Goal: Transaction & Acquisition: Purchase product/service

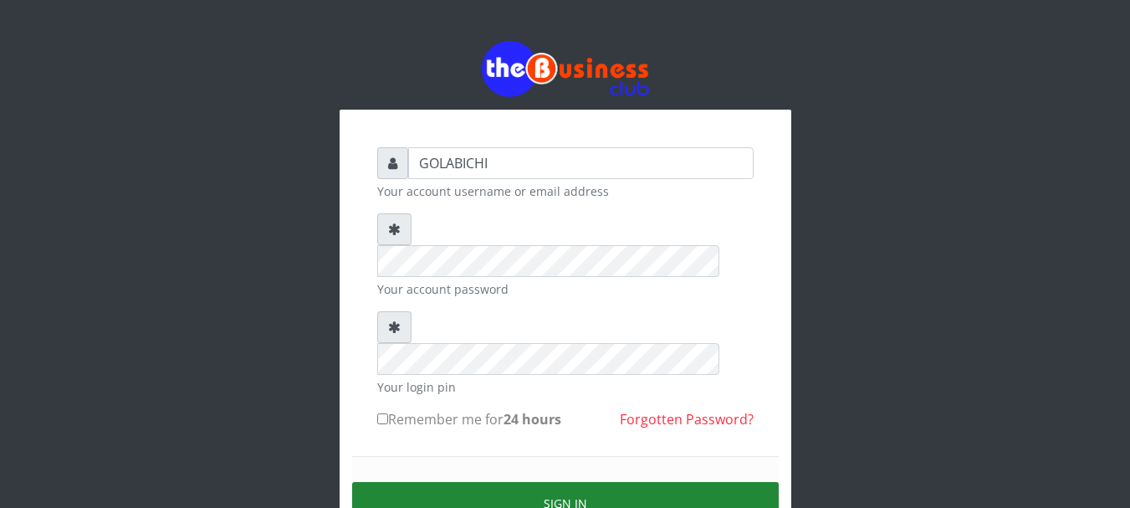
click at [508, 482] on button "Sign in" at bounding box center [565, 503] width 426 height 43
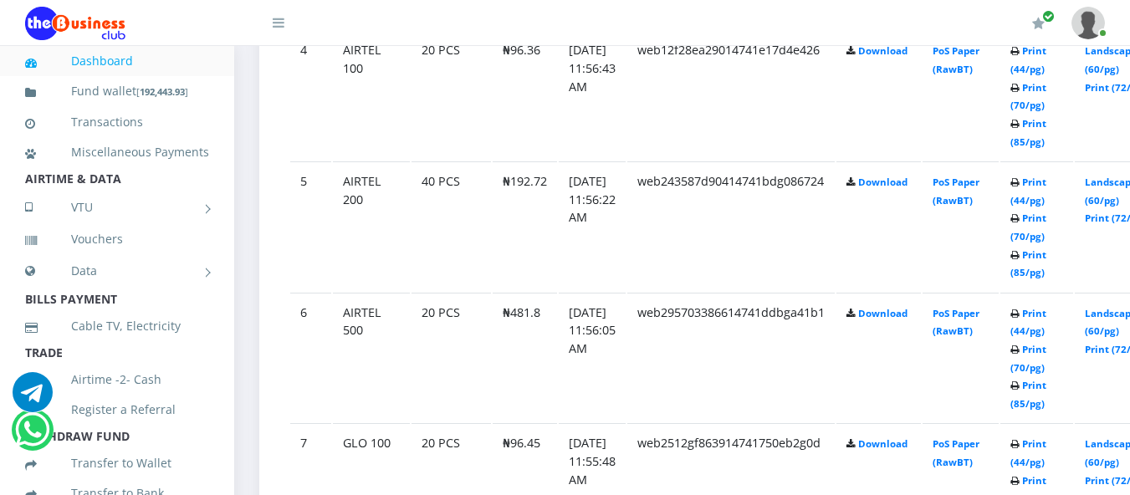
scroll to position [1386, 0]
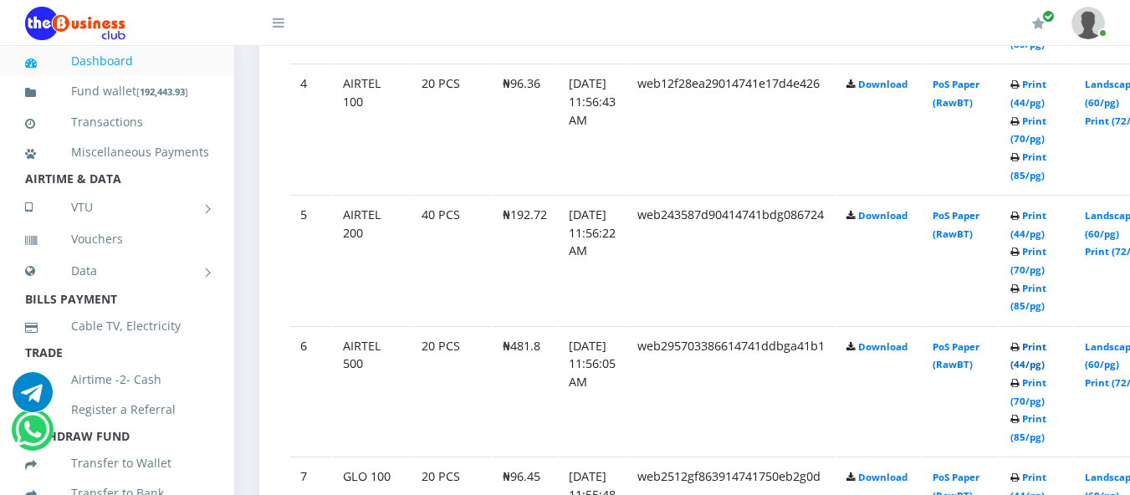
click at [1046, 344] on link "Print (44/pg)" at bounding box center [1028, 355] width 36 height 31
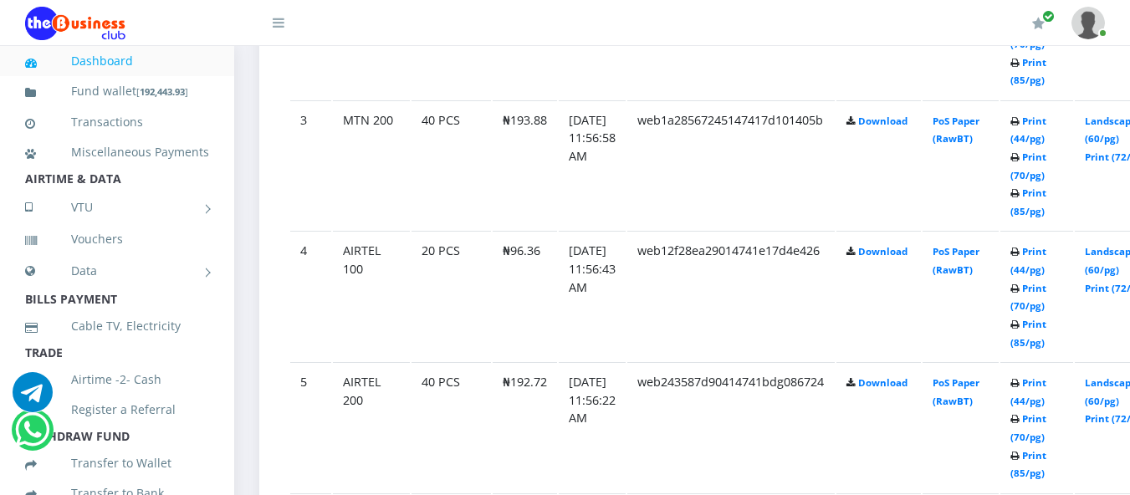
scroll to position [1220, 0]
click at [834, 436] on td "web243587d90414741bdg086724" at bounding box center [730, 426] width 207 height 130
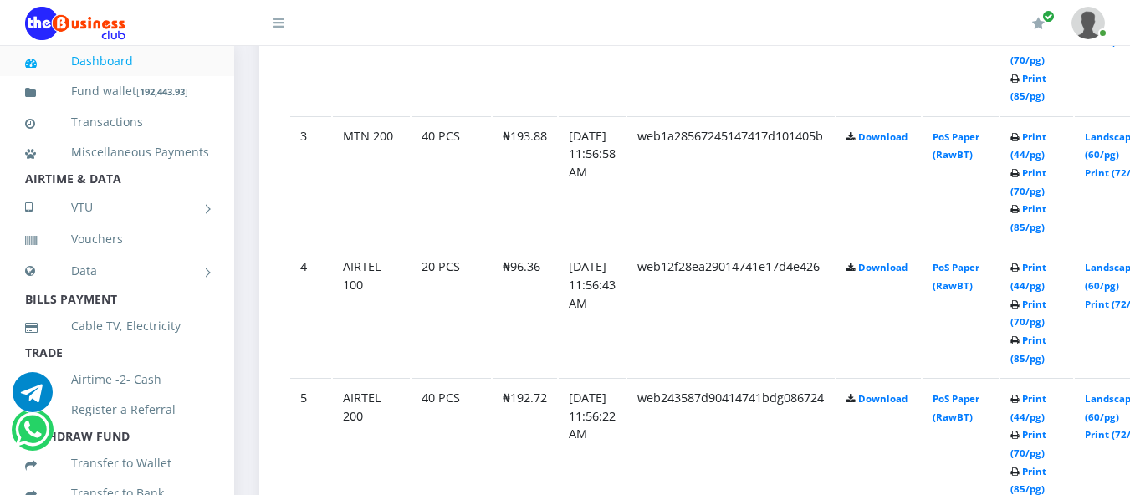
scroll to position [1186, 0]
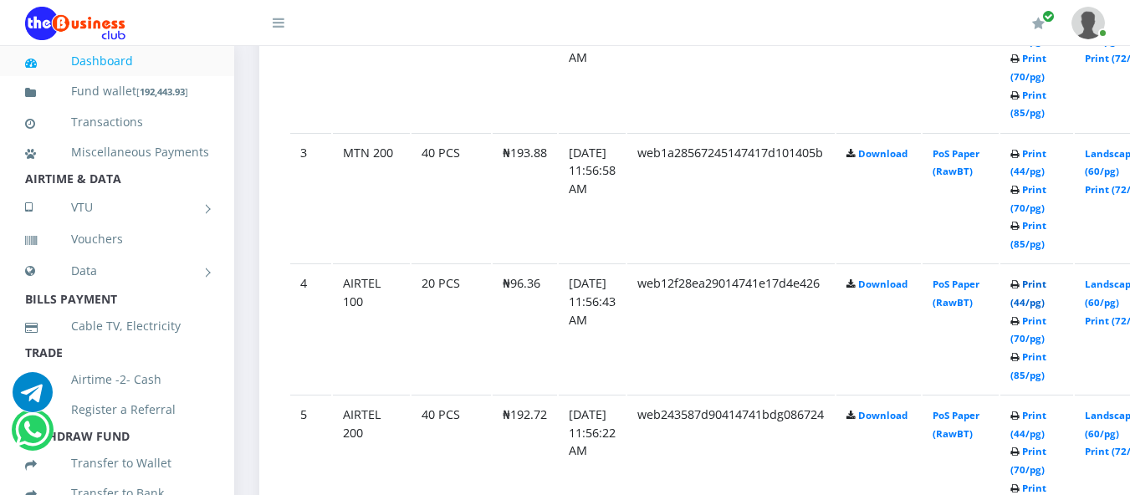
click at [1046, 288] on link "Print (44/pg)" at bounding box center [1028, 293] width 36 height 31
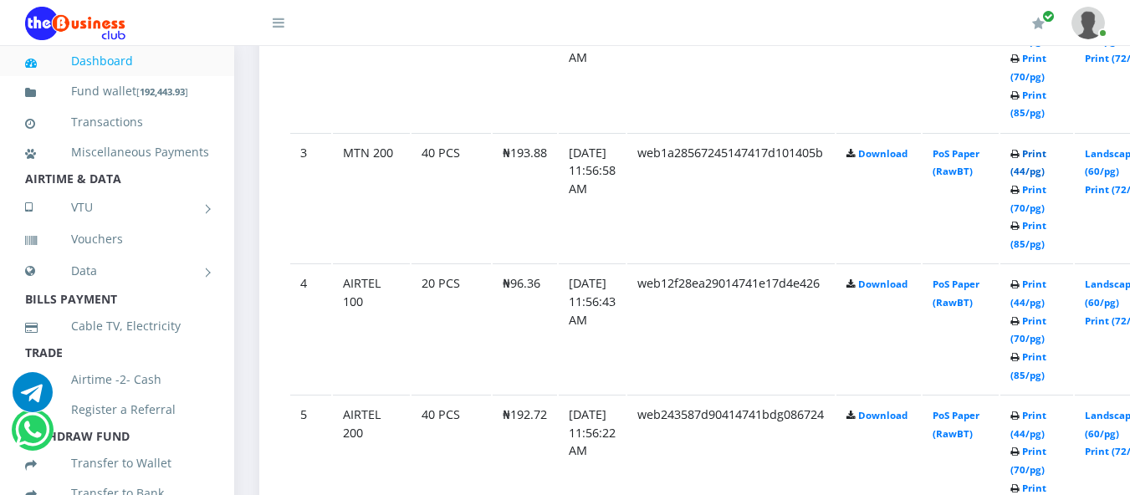
click at [1046, 160] on link "Print (44/pg)" at bounding box center [1028, 162] width 36 height 31
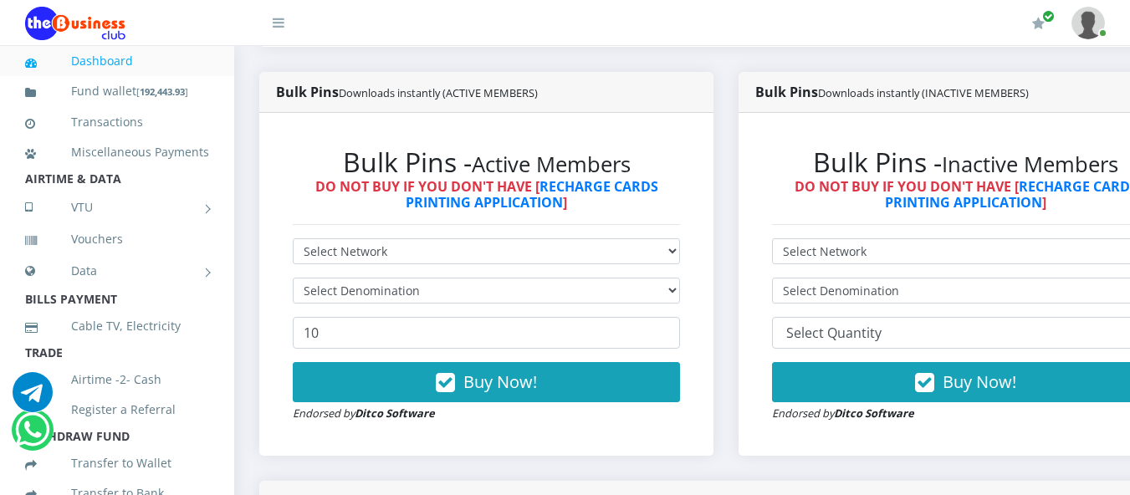
scroll to position [394, 0]
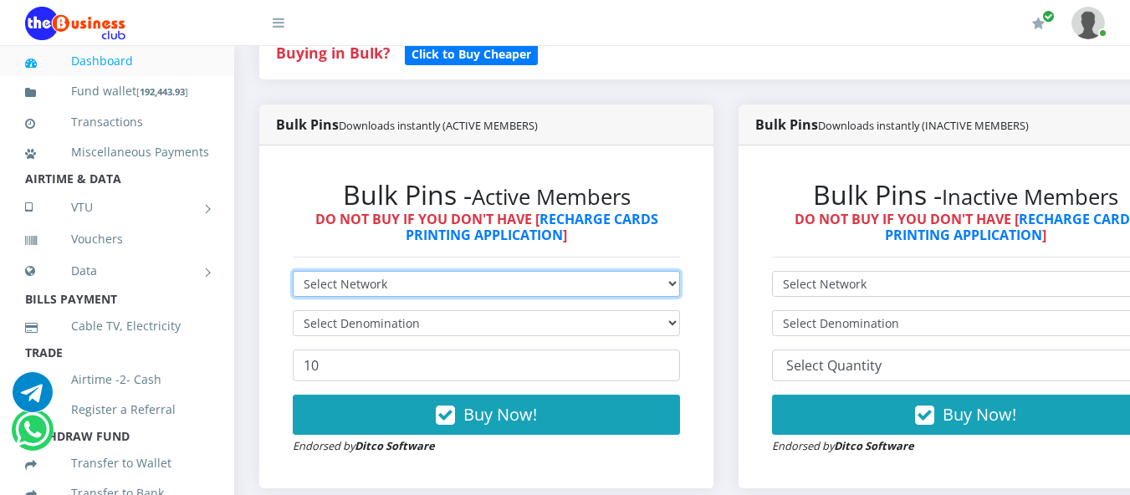
click at [489, 282] on select "Select Network MTN Globacom 9Mobile Airtel" at bounding box center [486, 284] width 387 height 26
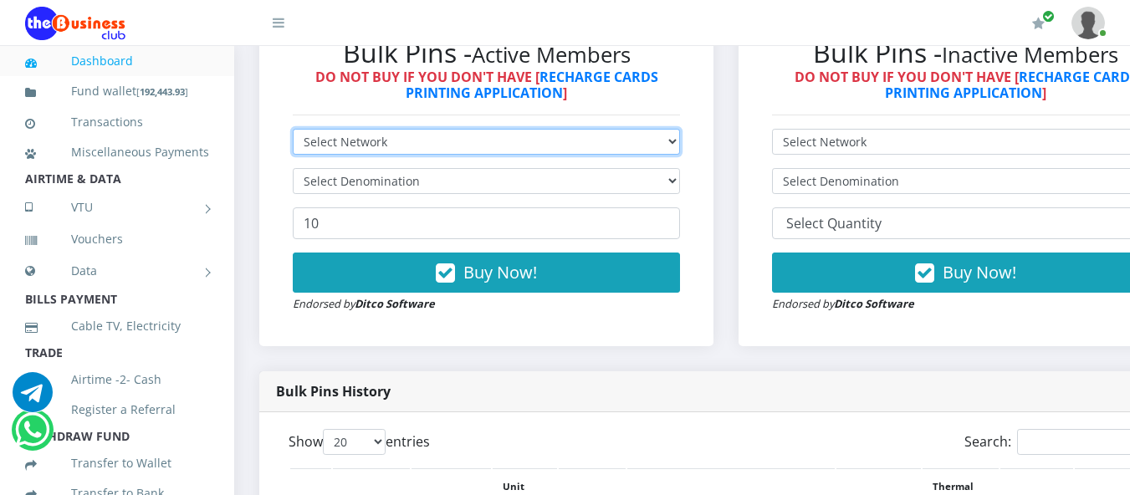
scroll to position [513, 0]
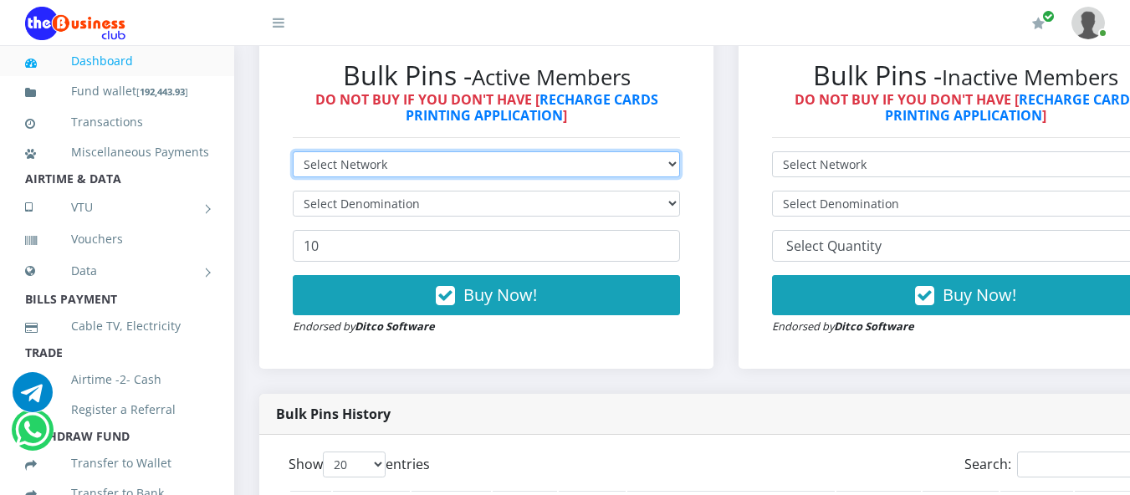
click at [680, 159] on select "Select Network MTN Globacom 9Mobile Airtel" at bounding box center [486, 164] width 387 height 26
select select "MTN"
click at [293, 154] on select "Select Network MTN Globacom 9Mobile Airtel" at bounding box center [486, 164] width 387 height 26
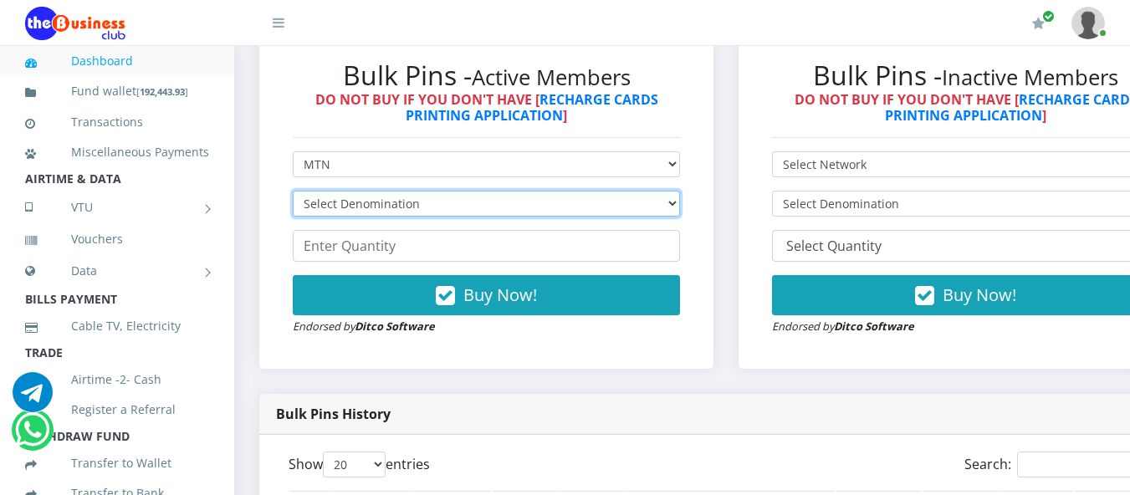
click at [585, 208] on select "Select Denomination MTN NGN100 - ₦96.94 MTN NGN200 - ₦193.88 MTN NGN400 - ₦387.…" at bounding box center [486, 204] width 387 height 26
click at [584, 209] on select "Select Denomination MTN NGN100 - ₦96.94 MTN NGN200 - ₦193.88 MTN NGN400 - ₦387.…" at bounding box center [486, 204] width 387 height 26
select select "484.7-500"
click at [293, 193] on select "Select Denomination MTN NGN100 - ₦96.94 MTN NGN200 - ₦193.88 MTN NGN400 - ₦387.…" at bounding box center [486, 204] width 387 height 26
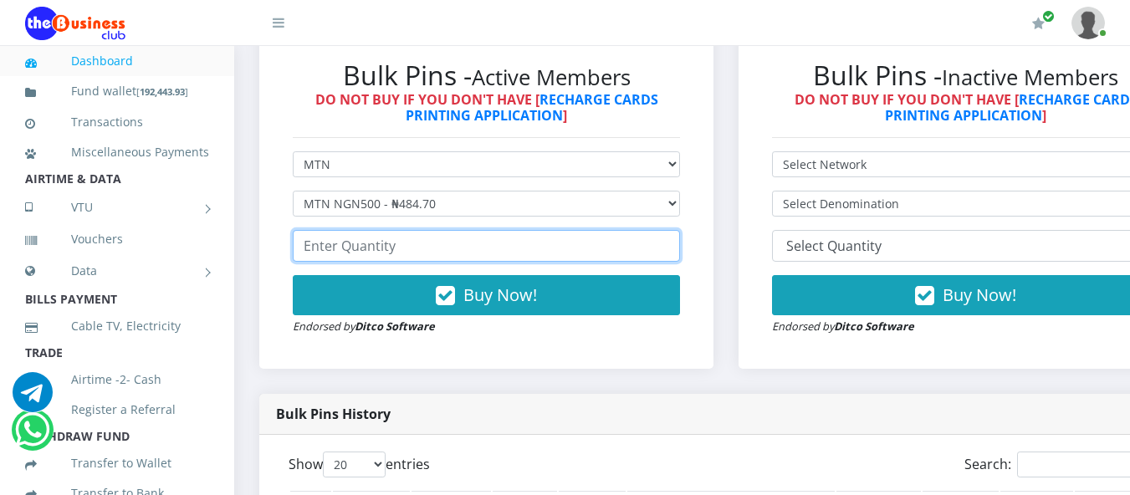
click at [506, 250] on input "number" at bounding box center [486, 246] width 387 height 32
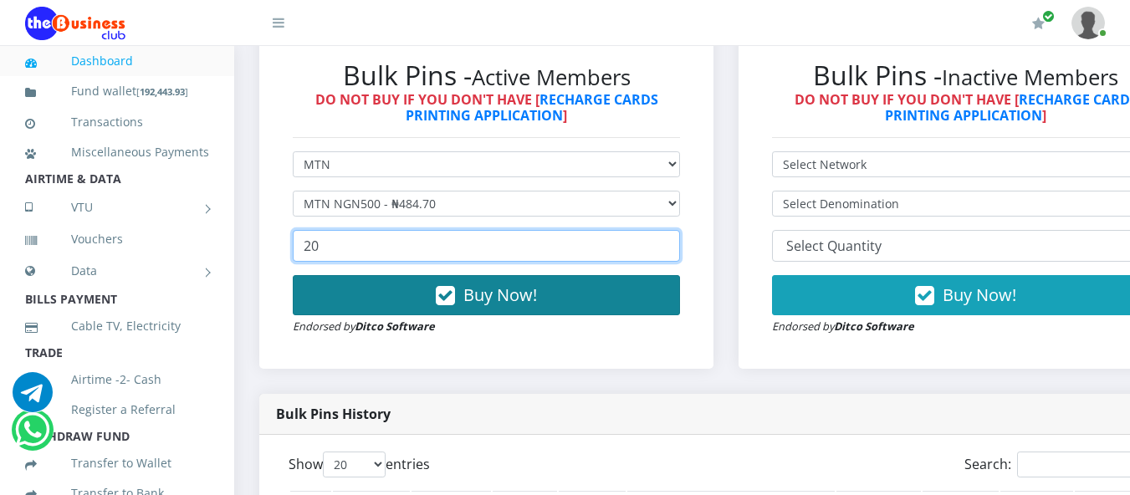
type input "20"
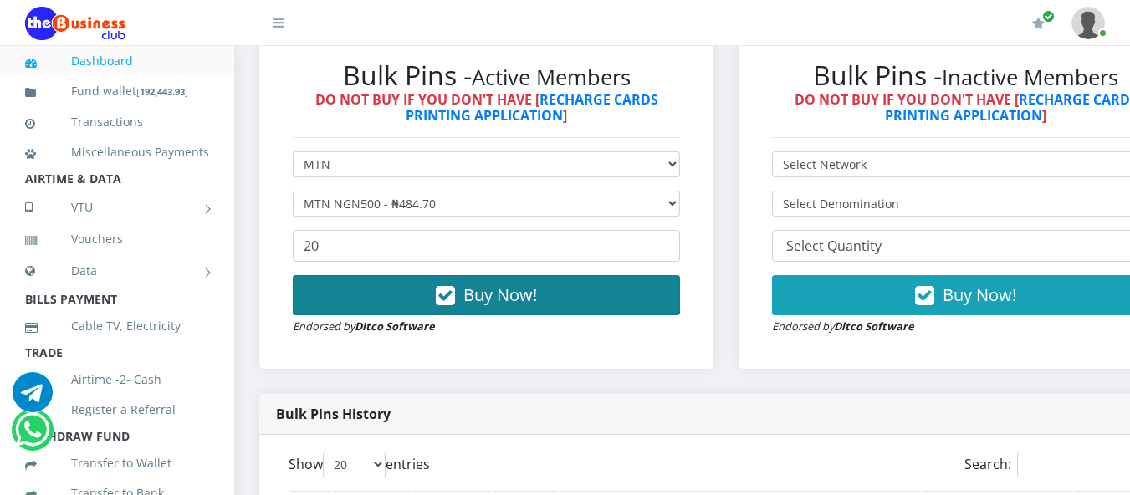
click at [549, 283] on button "Buy Now!" at bounding box center [486, 295] width 387 height 40
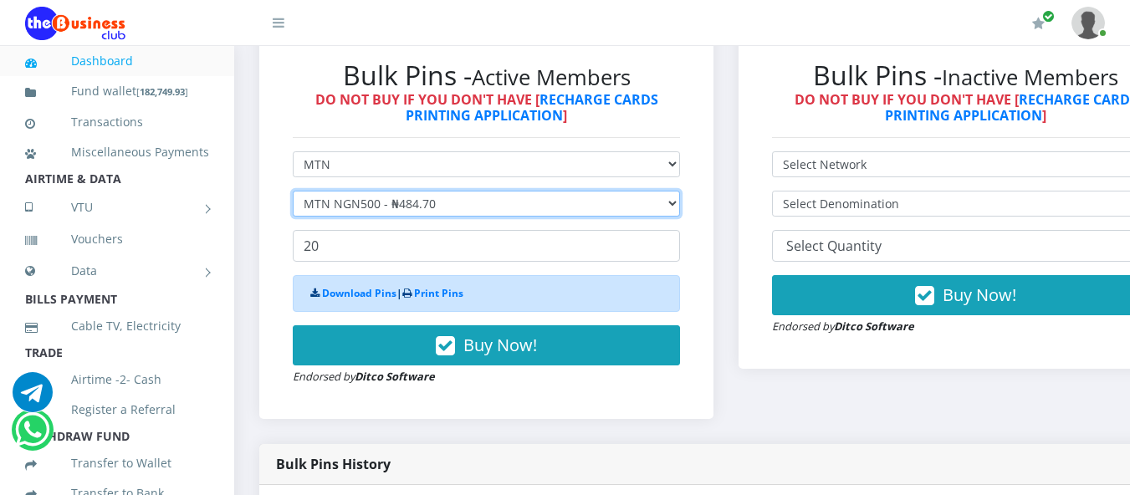
click at [511, 210] on select "Select Denomination MTN NGN100 - ₦96.94 MTN NGN200 - ₦193.88 MTN NGN400 - ₦387.…" at bounding box center [486, 204] width 387 height 26
select select "96.94-100"
click at [293, 193] on select "Select Denomination MTN NGN100 - ₦96.94 MTN NGN200 - ₦193.88 MTN NGN400 - ₦387.…" at bounding box center [486, 204] width 387 height 26
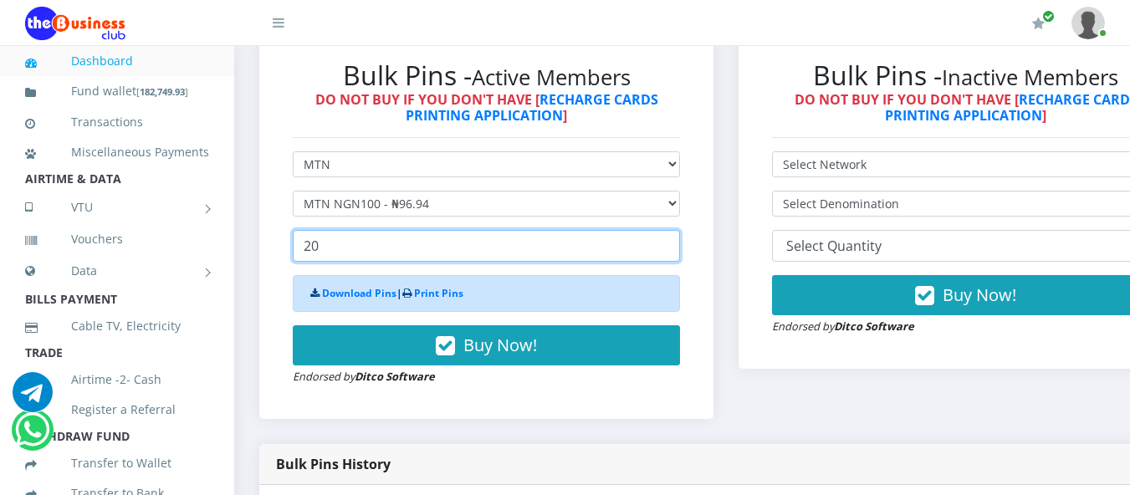
click at [429, 243] on input "20" at bounding box center [486, 246] width 387 height 32
type input "2"
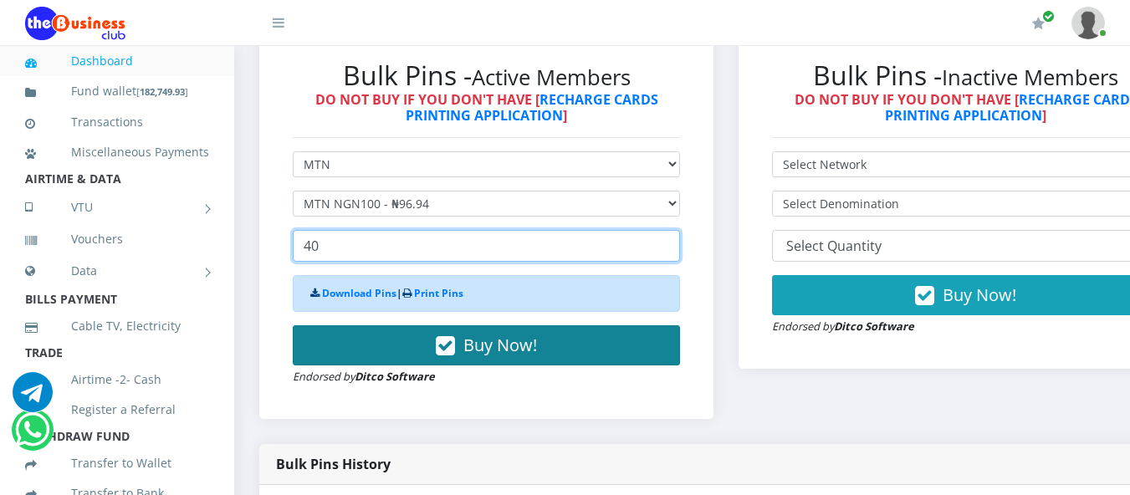
type input "40"
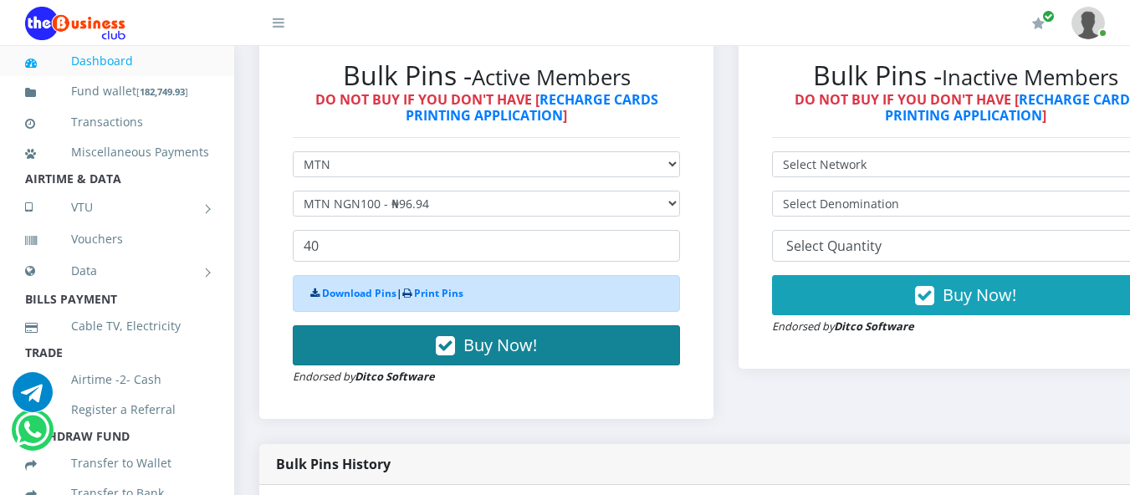
click at [520, 344] on span "Buy Now!" at bounding box center [500, 345] width 74 height 23
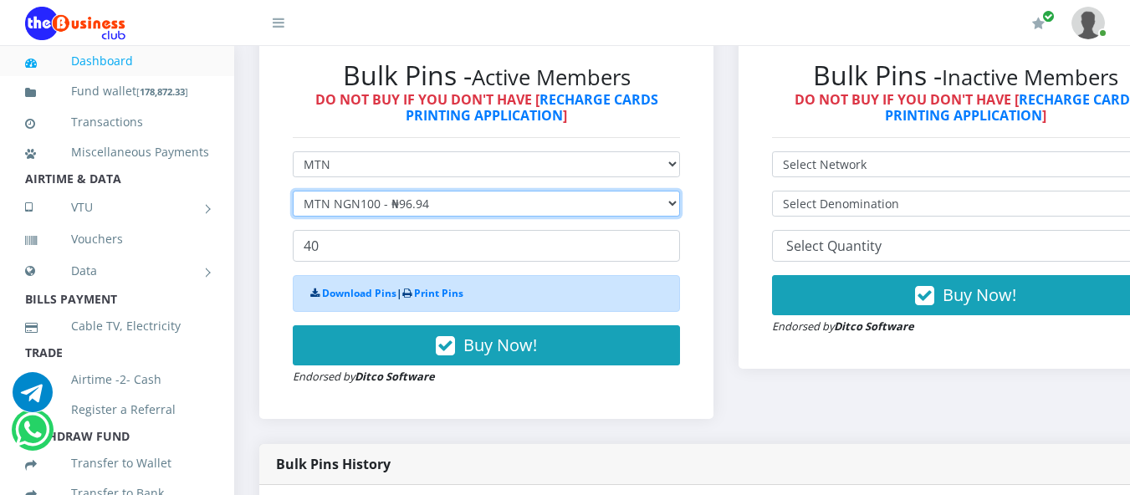
click at [436, 205] on select "Select Denomination MTN NGN100 - ₦96.94 MTN NGN200 - ₦193.88 MTN NGN400 - ₦387.…" at bounding box center [486, 204] width 387 height 26
select select "969.4-1000"
click at [293, 193] on select "Select Denomination MTN NGN100 - ₦96.94 MTN NGN200 - ₦193.88 MTN NGN400 - ₦387.…" at bounding box center [486, 204] width 387 height 26
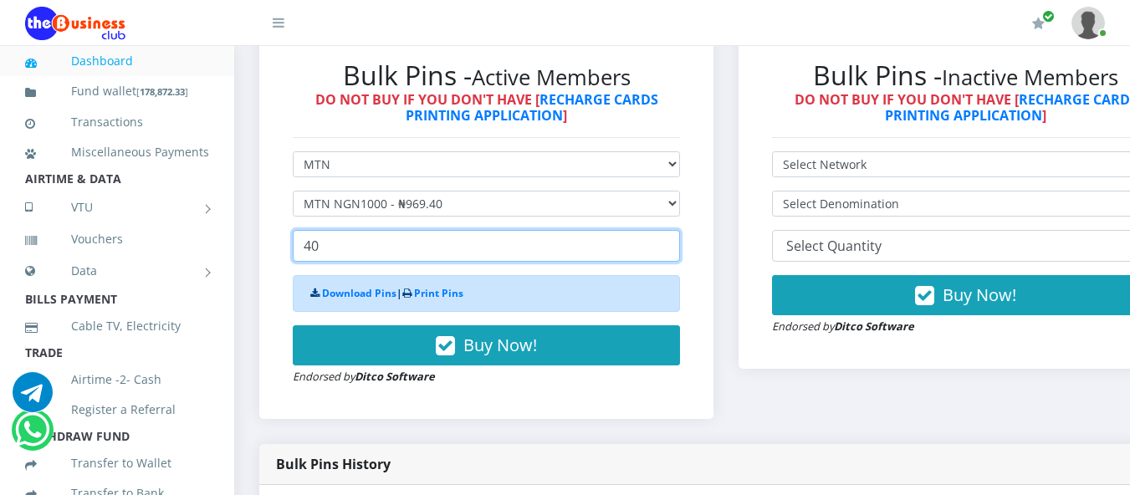
click at [358, 250] on input "40" at bounding box center [486, 246] width 387 height 32
type input "4"
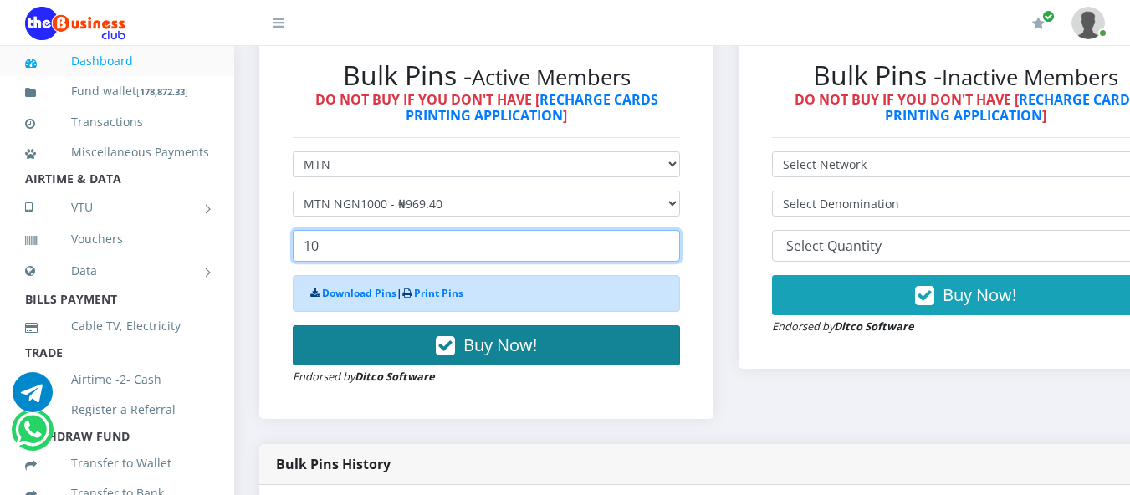
type input "10"
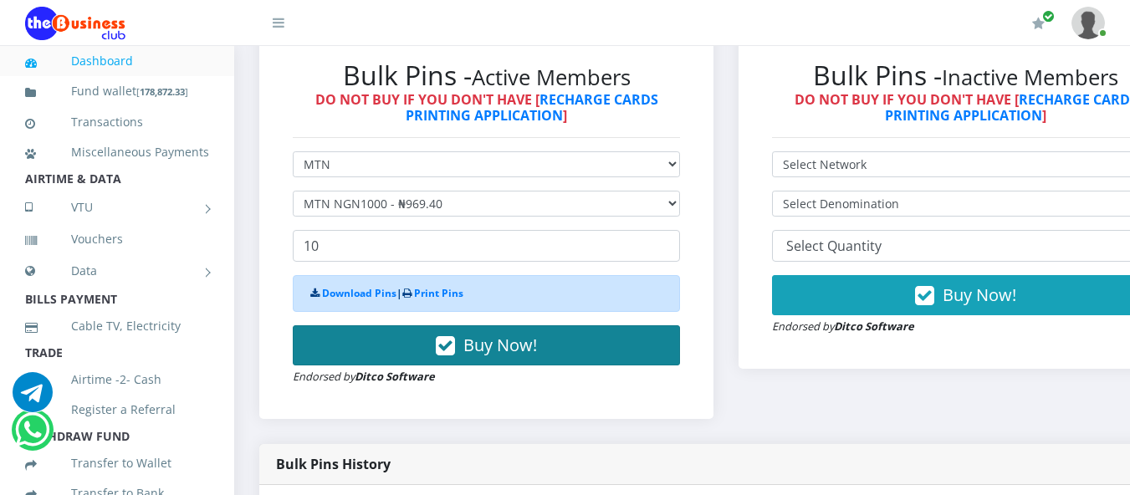
click at [398, 351] on button "Buy Now!" at bounding box center [486, 345] width 387 height 40
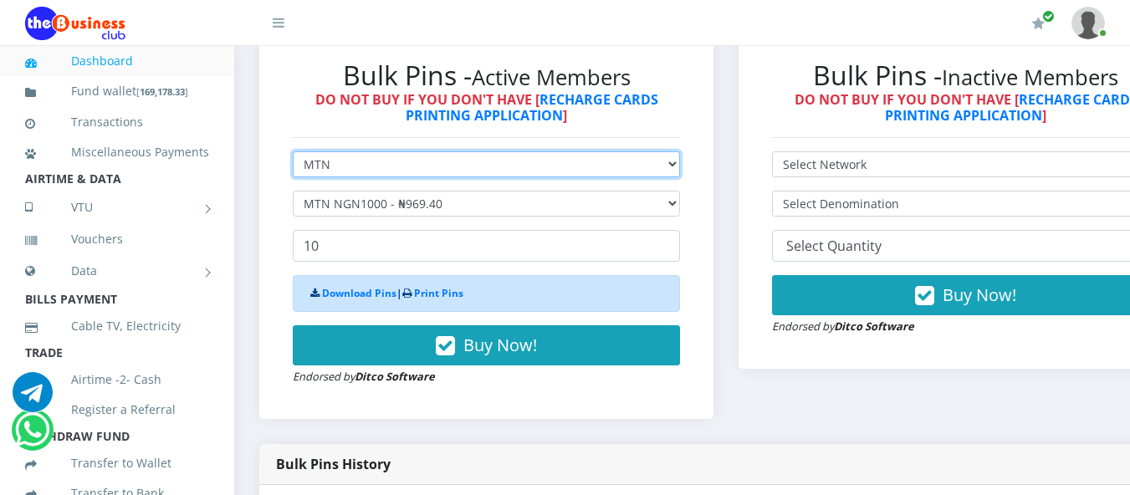
click at [434, 165] on select "Select Network MTN Globacom 9Mobile Airtel" at bounding box center [486, 164] width 387 height 26
select select "Glo"
click at [293, 154] on select "Select Network MTN Globacom 9Mobile Airtel" at bounding box center [486, 164] width 387 height 26
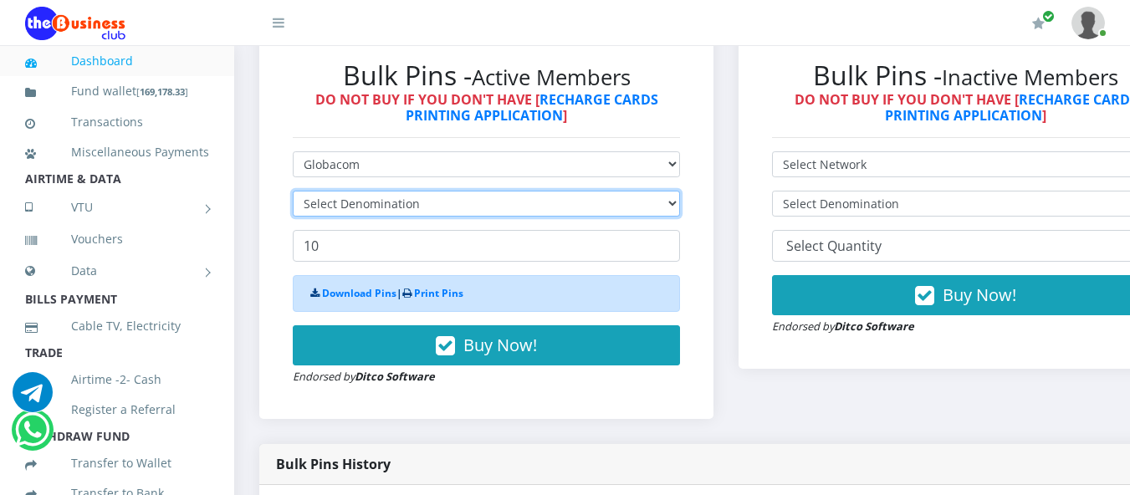
click at [410, 202] on select "Select Denomination" at bounding box center [486, 204] width 387 height 26
click at [408, 208] on select "Select Denomination" at bounding box center [486, 204] width 387 height 26
click at [408, 208] on select "Select Denomination Glo NGN100 - ₦96.45 Glo NGN200 - ₦192.90 Glo NGN500 - ₦482.…" at bounding box center [486, 204] width 387 height 26
select select "964.5-1000"
click at [293, 193] on select "Select Denomination Glo NGN100 - ₦96.45 Glo NGN200 - ₦192.90 Glo NGN500 - ₦482.…" at bounding box center [486, 204] width 387 height 26
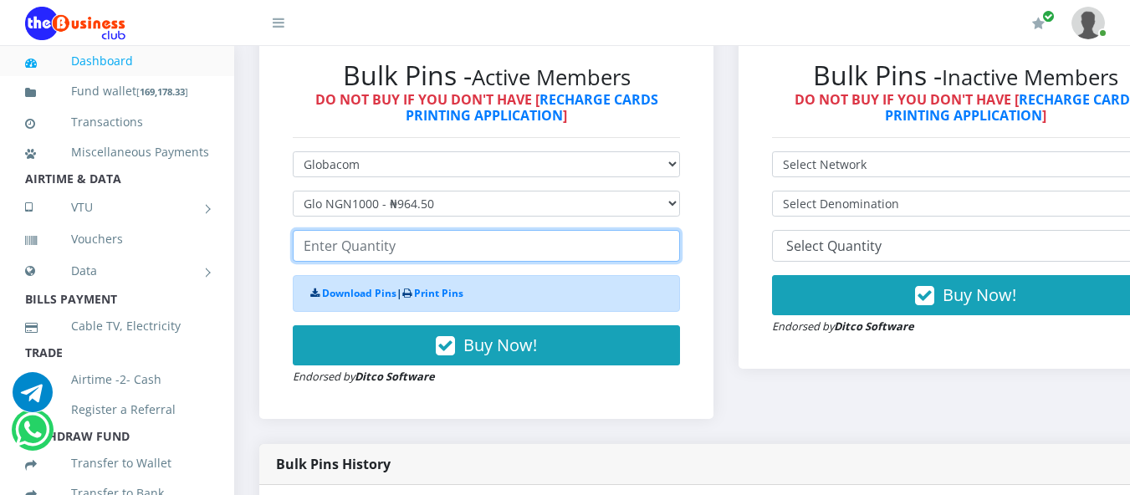
click at [385, 252] on input "number" at bounding box center [486, 246] width 387 height 32
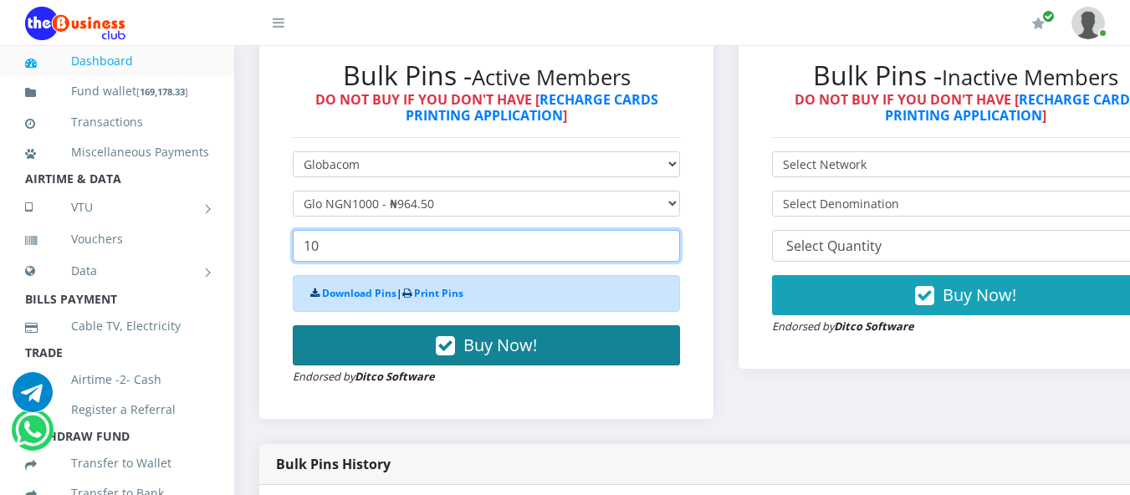
type input "10"
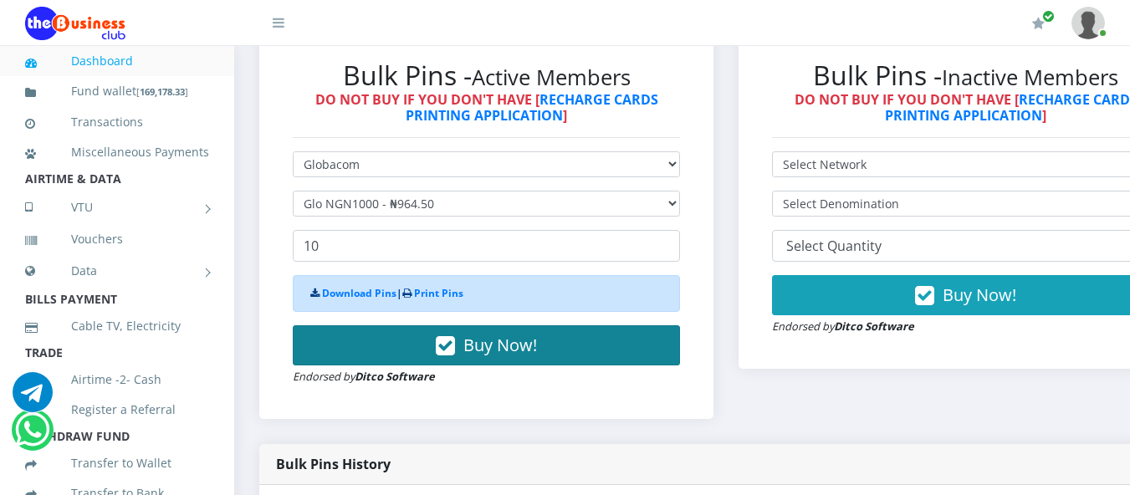
click at [370, 340] on button "Buy Now!" at bounding box center [486, 345] width 387 height 40
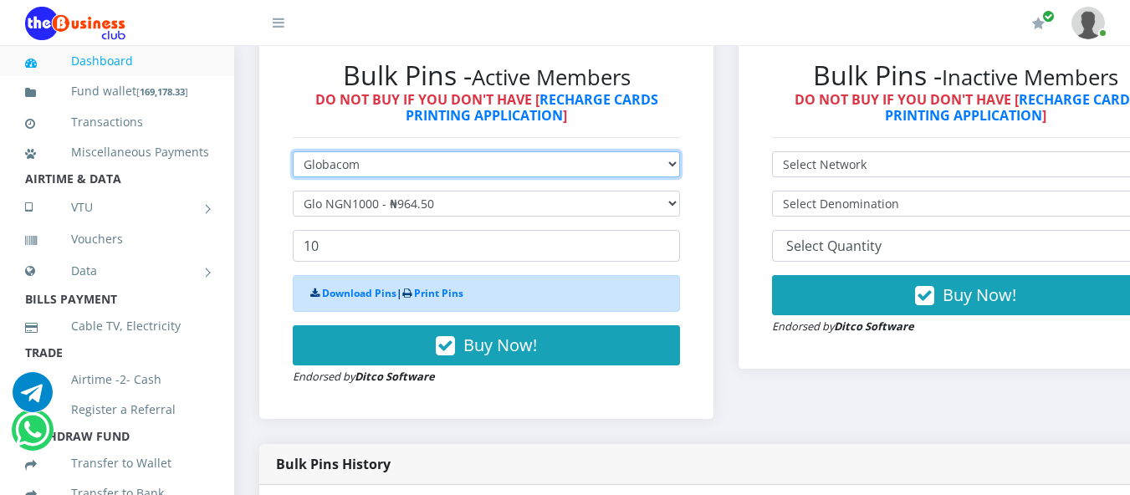
click at [400, 171] on select "Select Network MTN Globacom 9Mobile Airtel" at bounding box center [486, 164] width 387 height 26
select select "Airtel"
click at [293, 154] on select "Select Network MTN Globacom 9Mobile Airtel" at bounding box center [486, 164] width 387 height 26
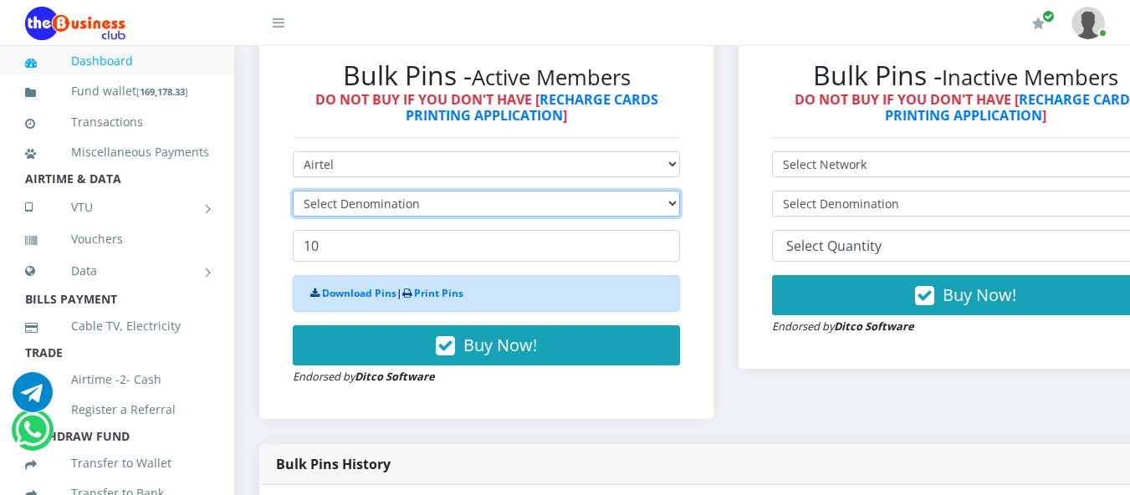
click at [385, 198] on select "Select Denomination" at bounding box center [486, 204] width 387 height 26
click at [385, 205] on select "Select Denomination Airtel NGN100 - ₦96.36 Airtel NGN200 - ₦192.72 Airtel NGN50…" at bounding box center [486, 204] width 387 height 26
select select "963.6-1000"
click at [293, 193] on select "Select Denomination Airtel NGN100 - ₦96.36 Airtel NGN200 - ₦192.72 Airtel NGN50…" at bounding box center [486, 204] width 387 height 26
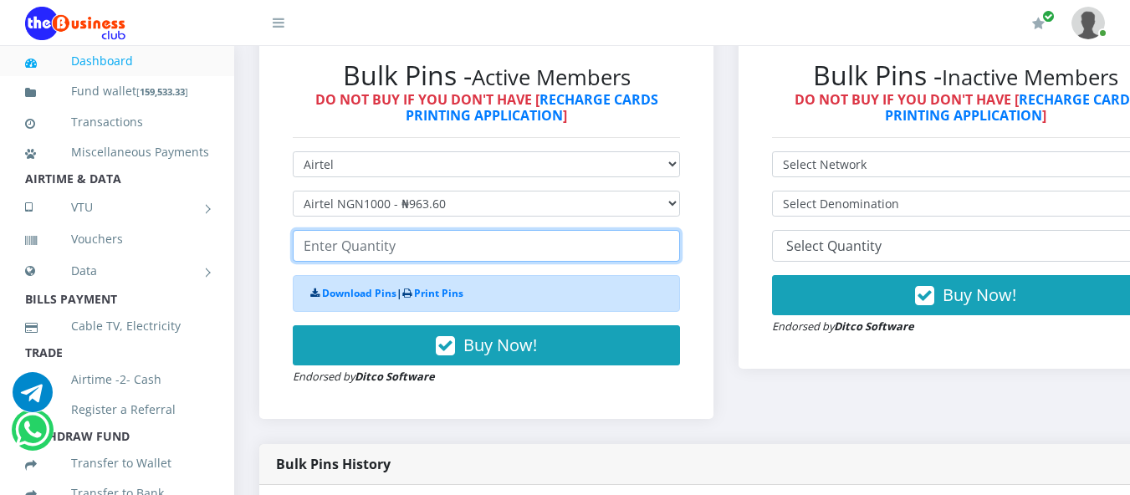
click at [359, 252] on input "number" at bounding box center [486, 246] width 387 height 32
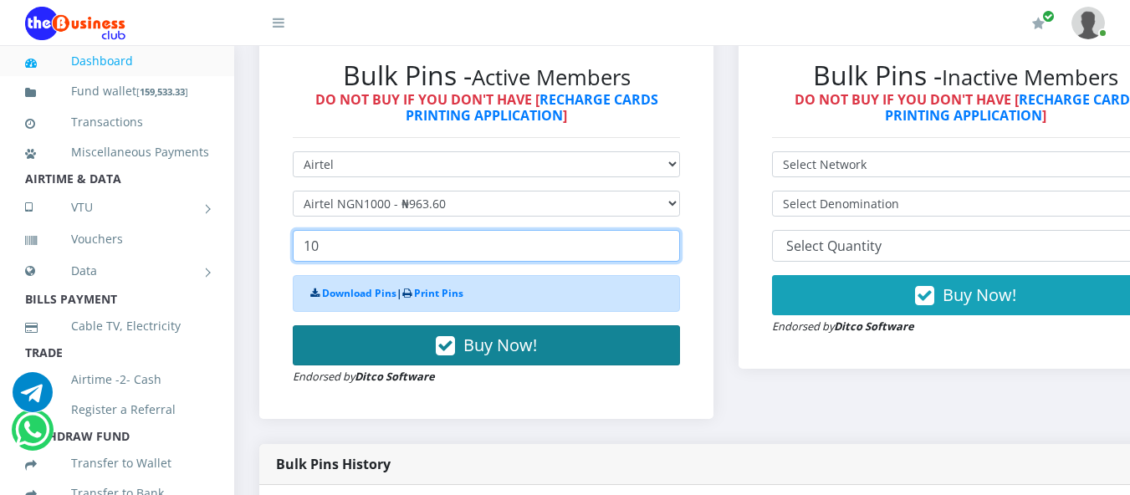
type input "10"
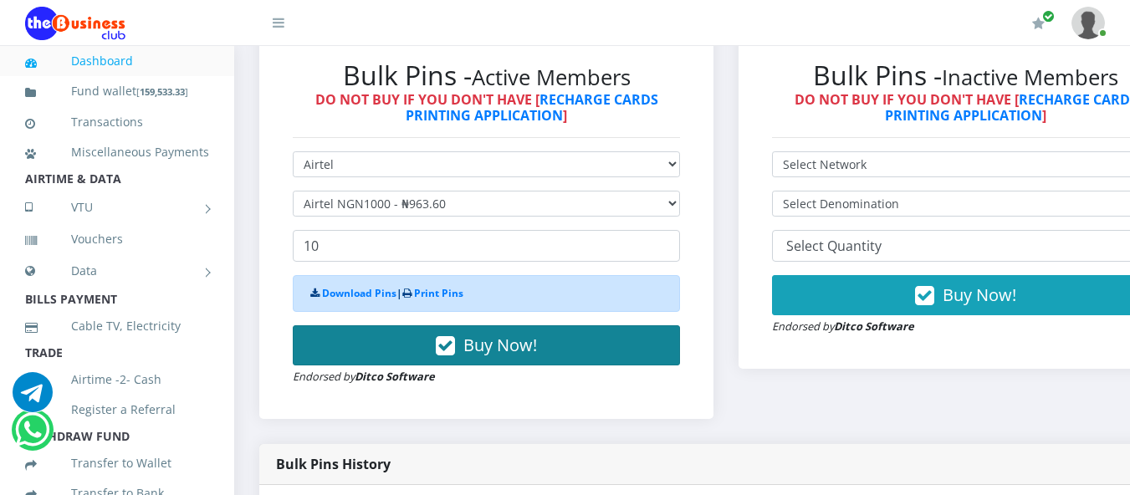
click at [381, 335] on button "Buy Now!" at bounding box center [486, 345] width 387 height 40
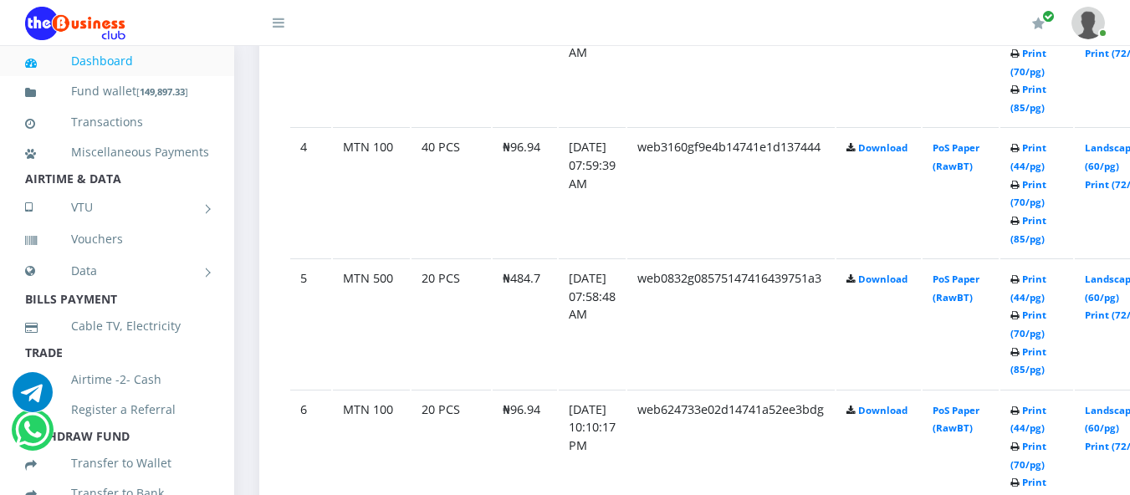
scroll to position [1339, 0]
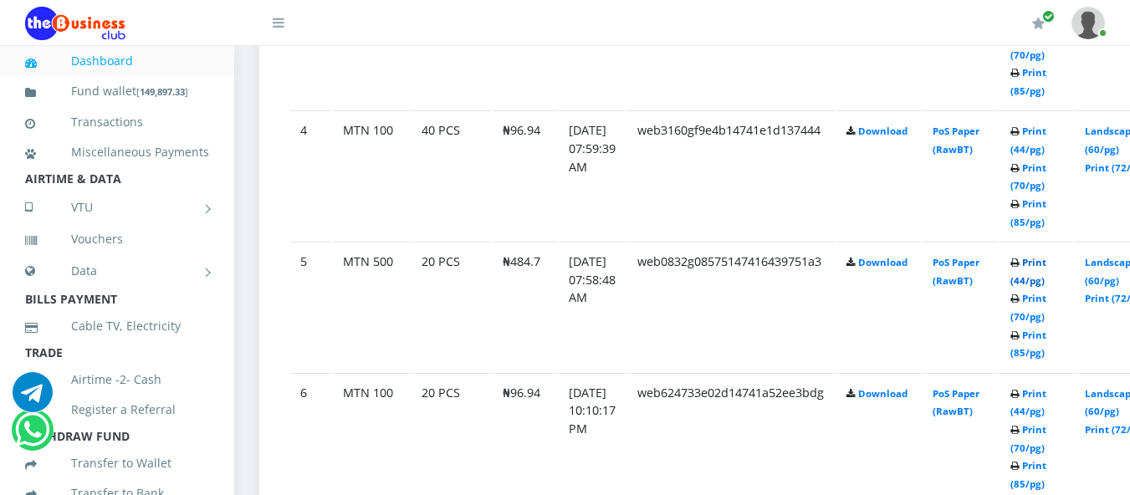
click at [1046, 261] on link "Print (44/pg)" at bounding box center [1028, 271] width 36 height 31
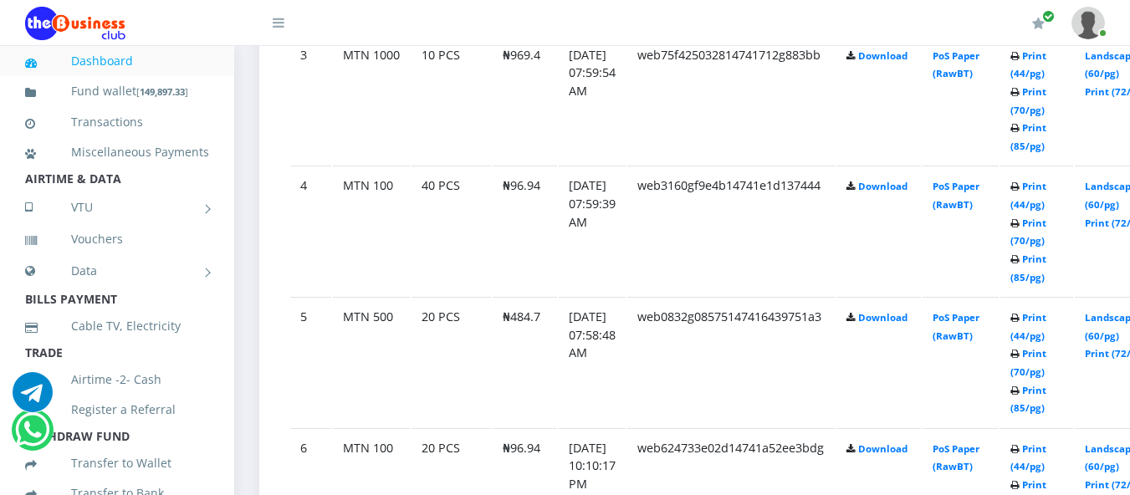
scroll to position [1339, 0]
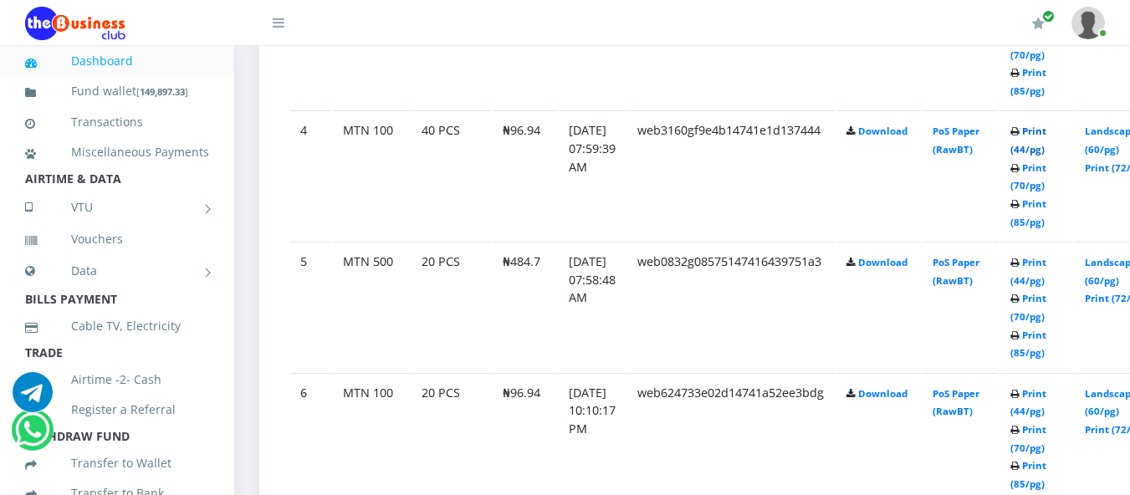
click at [1046, 130] on link "Print (44/pg)" at bounding box center [1028, 140] width 36 height 31
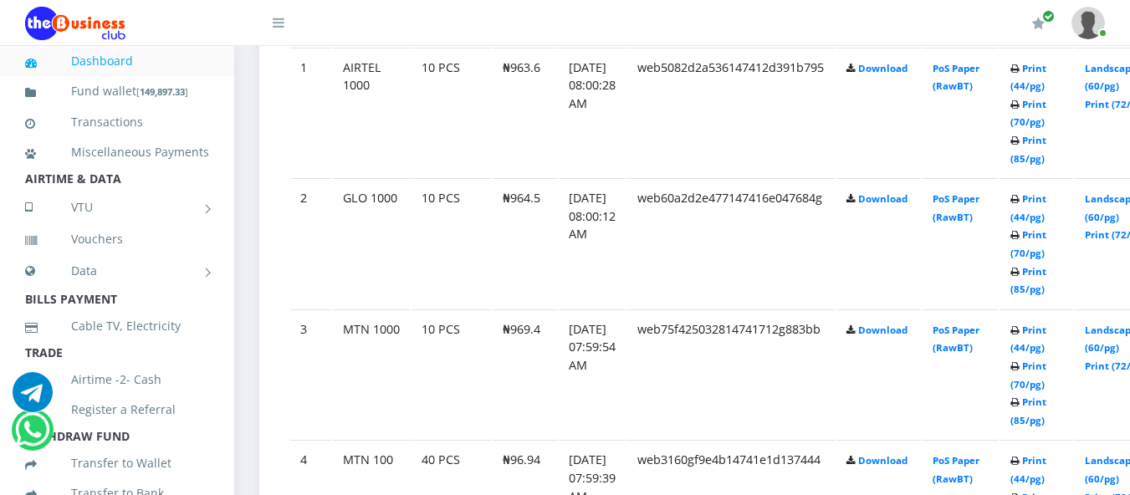
scroll to position [1005, 0]
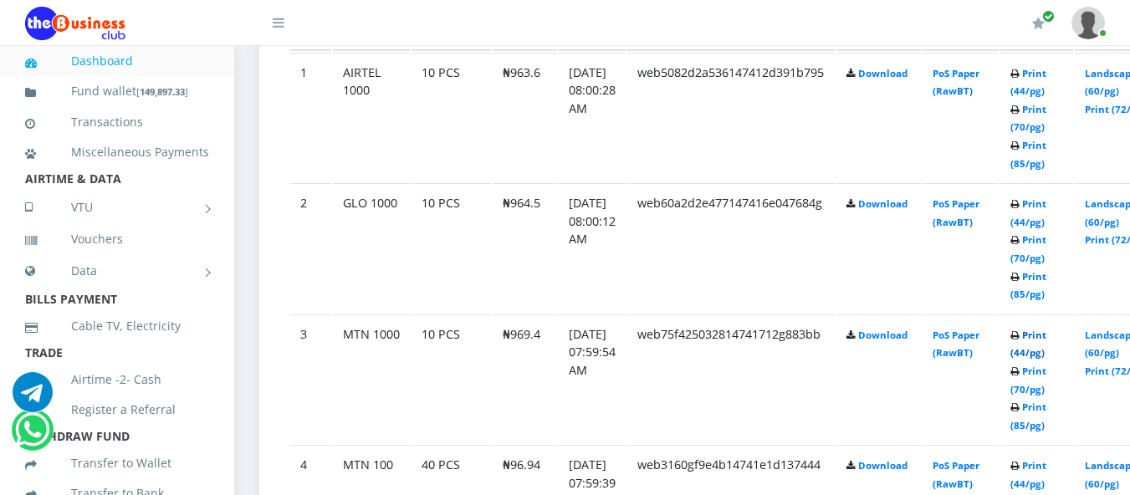
click at [1046, 341] on link "Print (44/pg)" at bounding box center [1028, 344] width 36 height 31
